Goal: Transaction & Acquisition: Purchase product/service

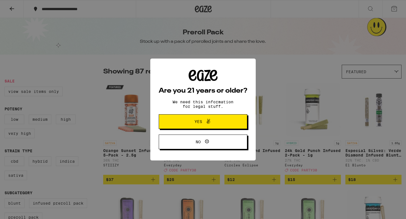
click at [211, 146] on span "No" at bounding box center [202, 141] width 43 height 7
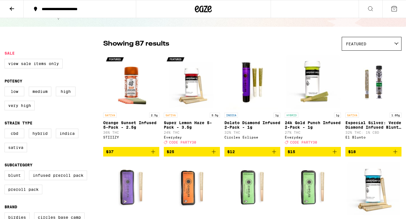
scroll to position [29, 0]
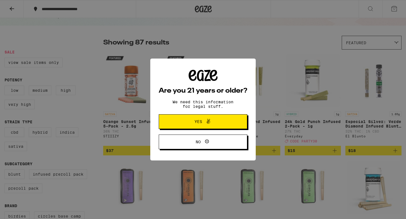
click at [207, 117] on button "Yes" at bounding box center [203, 121] width 88 height 15
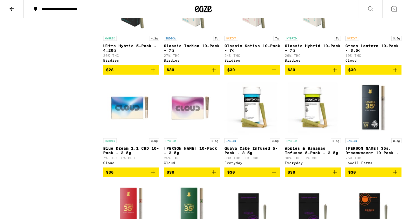
scroll to position [258, 0]
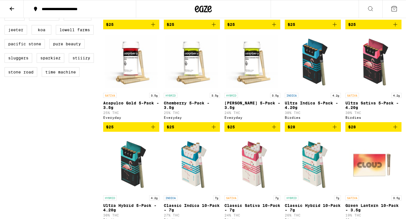
click at [315, 76] on img "Open page for Ultra Indica 5-Pack - 4.20g from Birdies" at bounding box center [313, 62] width 56 height 56
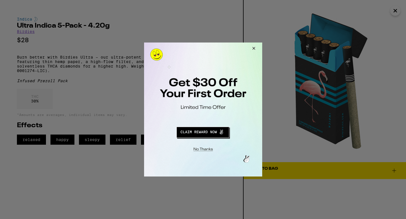
click at [251, 49] on button "Close Modal" at bounding box center [252, 50] width 15 height 14
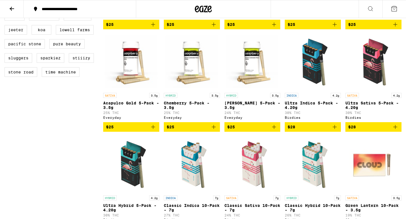
click at [377, 76] on img "Open page for Ultra Sativa 5-Pack - 4.20g from Birdies" at bounding box center [373, 62] width 56 height 56
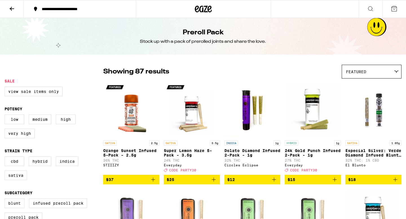
click at [211, 40] on div "Stock up with a pack of prerolled joints and share the love." at bounding box center [203, 42] width 126 height 6
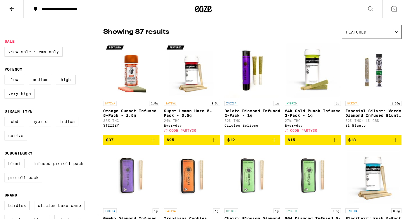
scroll to position [44, 0]
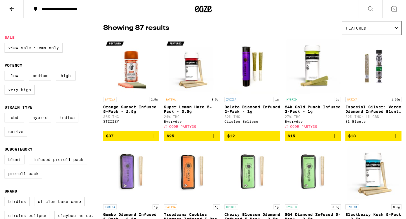
click at [39, 80] on label "Medium" at bounding box center [40, 76] width 23 height 10
click at [6, 72] on input "Medium" at bounding box center [6, 72] width 0 height 0
checkbox input "true"
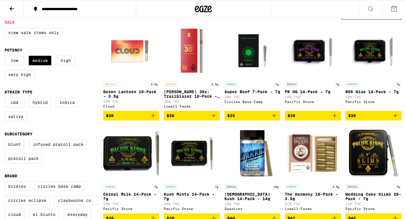
scroll to position [51, 0]
